Goal: Share content: Share content

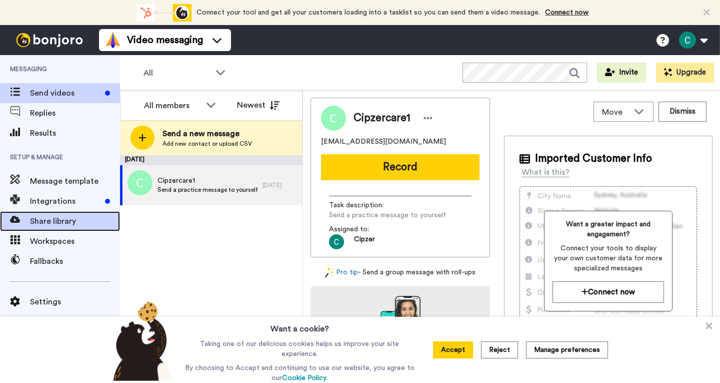
click at [60, 228] on div "Share library" at bounding box center [60, 221] width 120 height 20
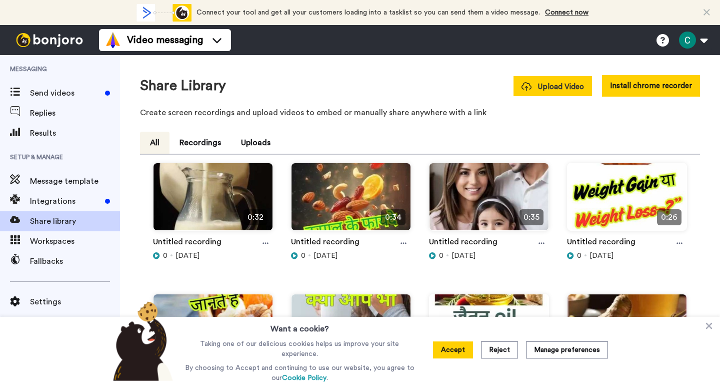
click at [546, 85] on span "Upload Video" at bounding box center [553, 87] width 63 height 11
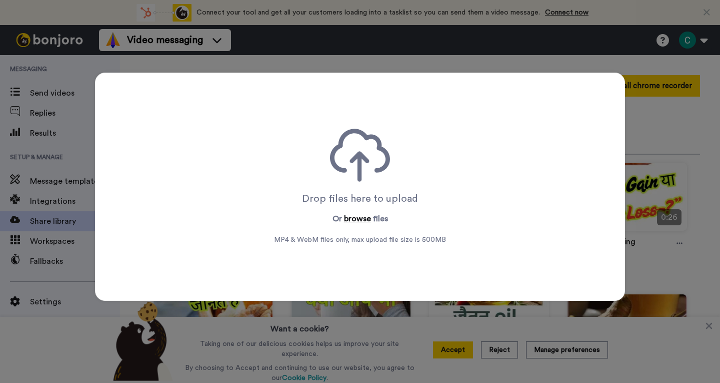
click at [363, 218] on button "browse" at bounding box center [357, 219] width 27 height 12
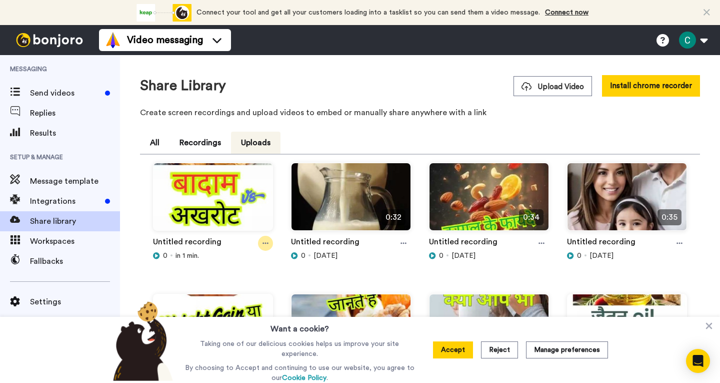
click at [268, 239] on div at bounding box center [265, 243] width 15 height 15
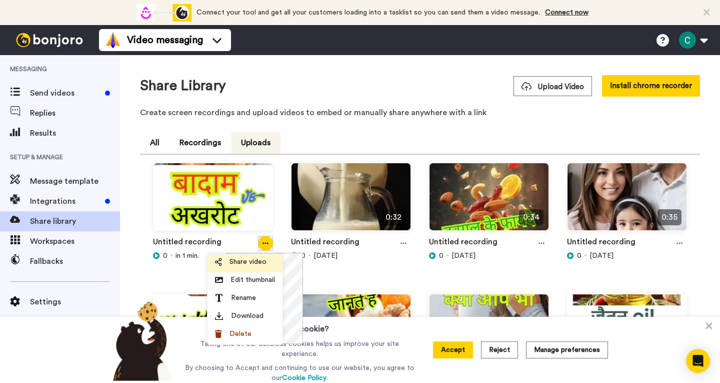
click at [252, 263] on span "Share video" at bounding box center [248, 262] width 37 height 10
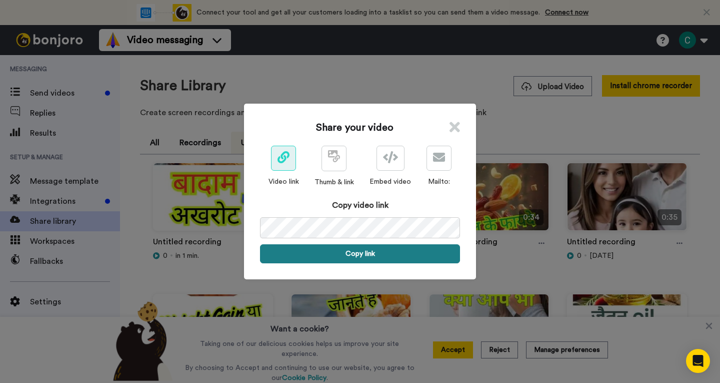
click at [376, 248] on button "Copy link" at bounding box center [360, 253] width 200 height 19
